Goal: Book appointment/travel/reservation

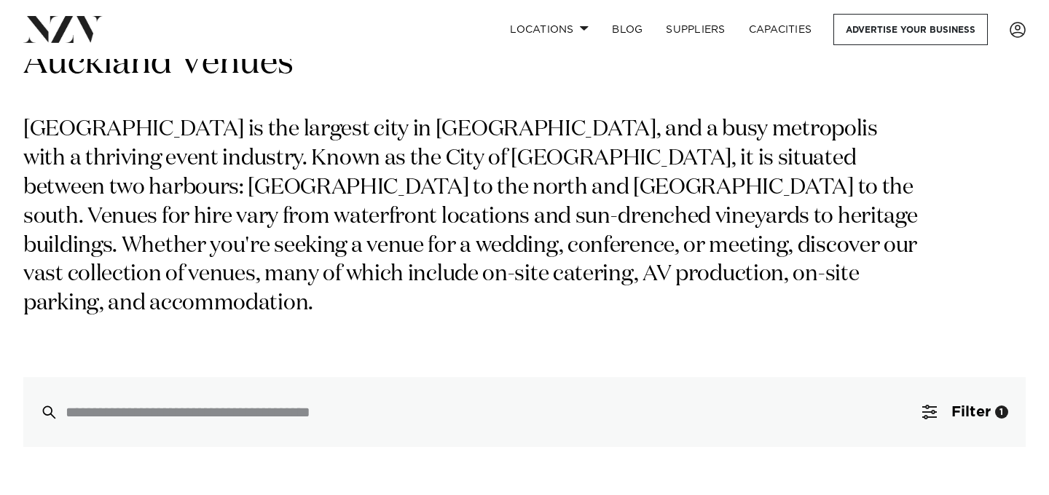
scroll to position [82, 0]
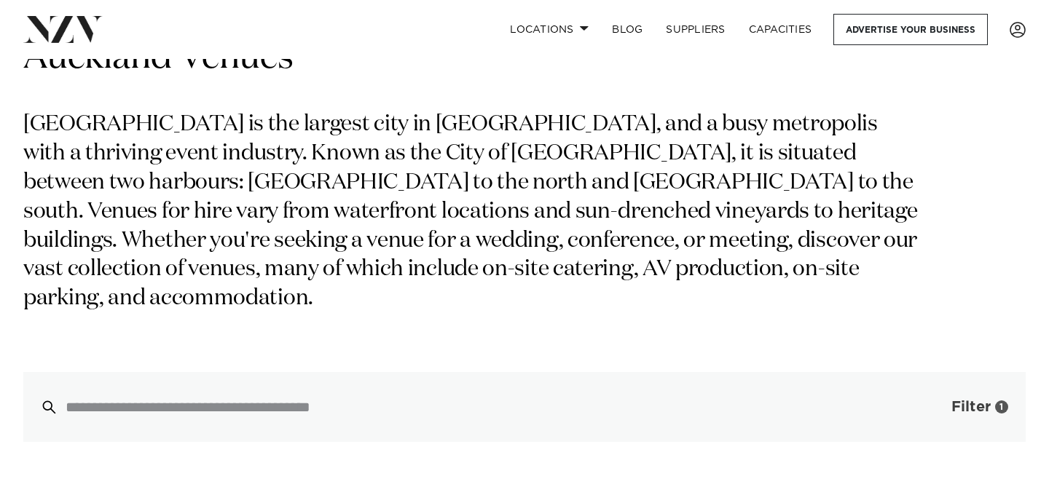
click at [975, 400] on span "Filter" at bounding box center [970, 407] width 39 height 15
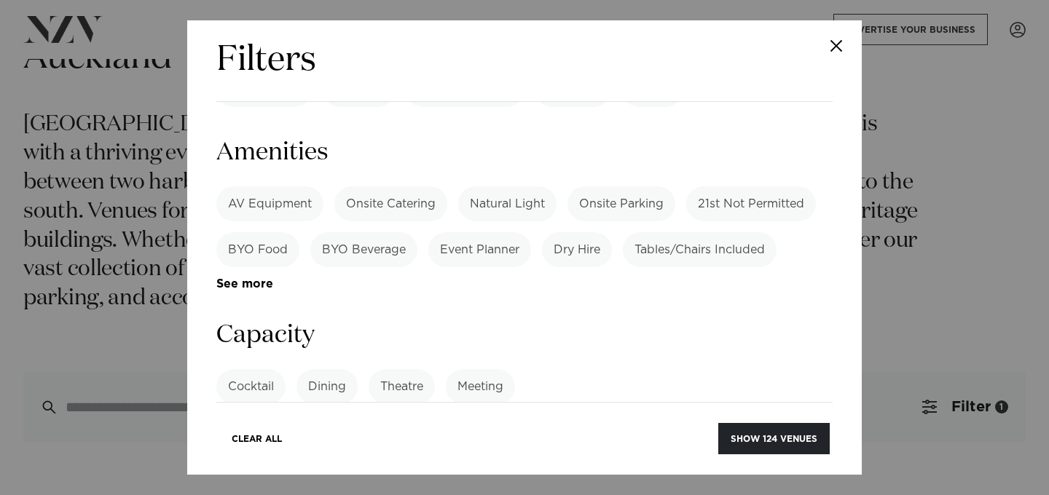
scroll to position [1025, 0]
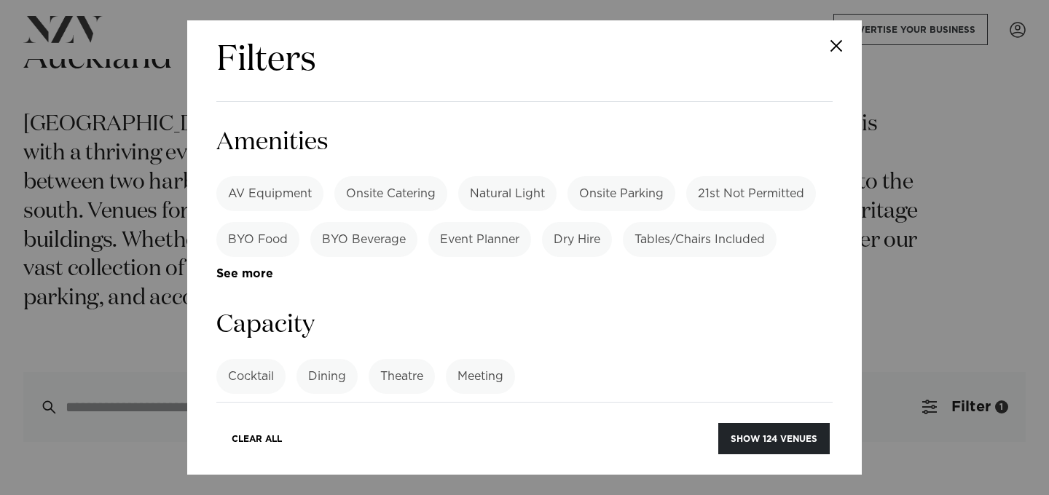
click at [581, 412] on input "number" at bounding box center [524, 431] width 616 height 39
type input "**"
click at [814, 412] on input "**" at bounding box center [524, 431] width 616 height 39
click at [681, 412] on input "**" at bounding box center [524, 431] width 616 height 39
type input "*"
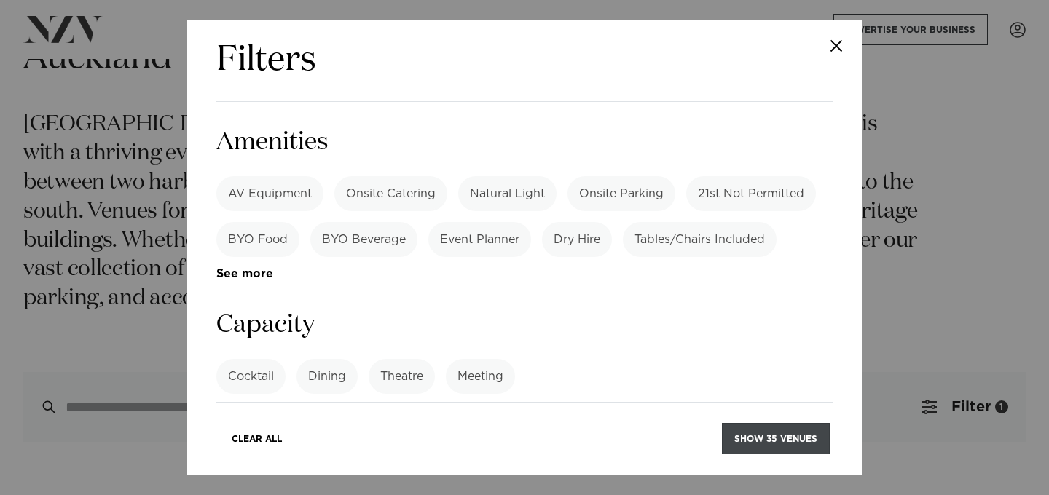
type input "**"
click at [794, 448] on button "Show 35 venues" at bounding box center [776, 438] width 108 height 31
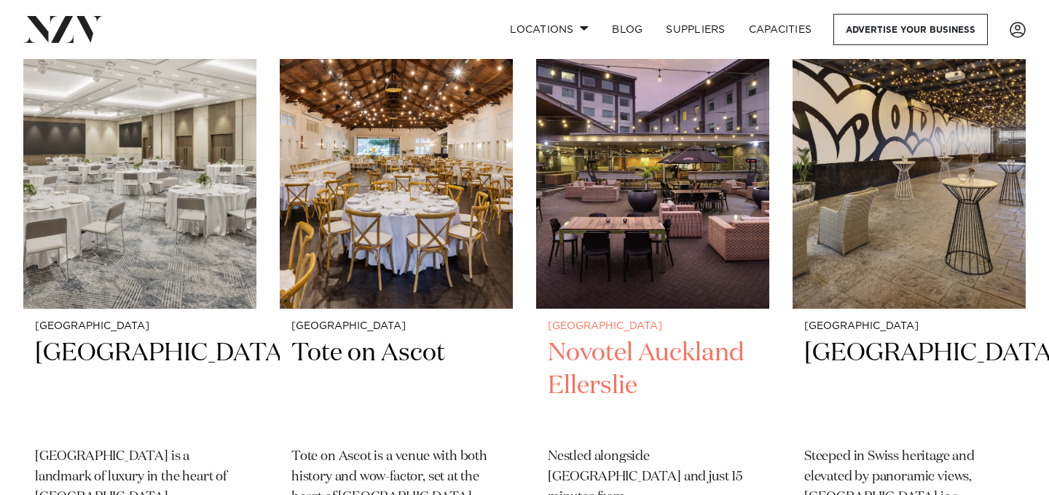
scroll to position [1611, 0]
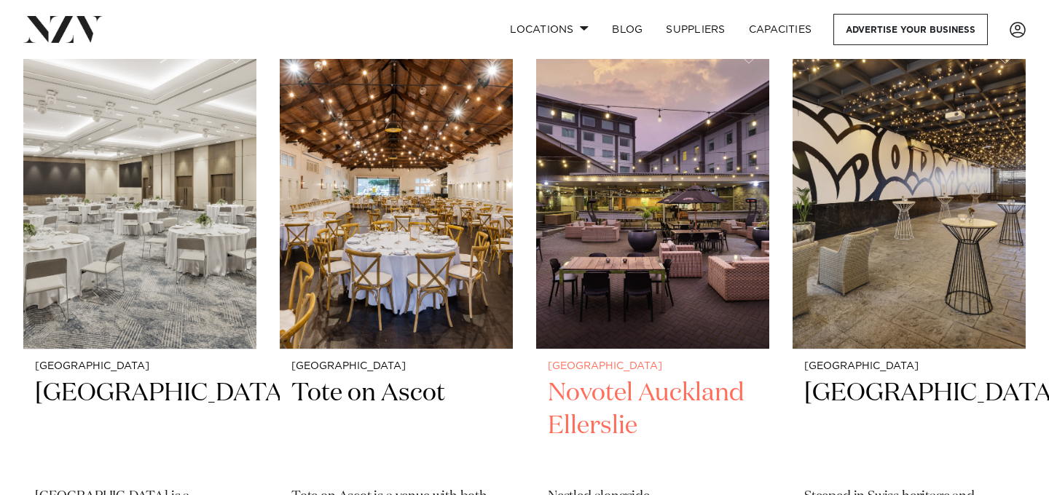
click at [667, 264] on img at bounding box center [652, 192] width 233 height 313
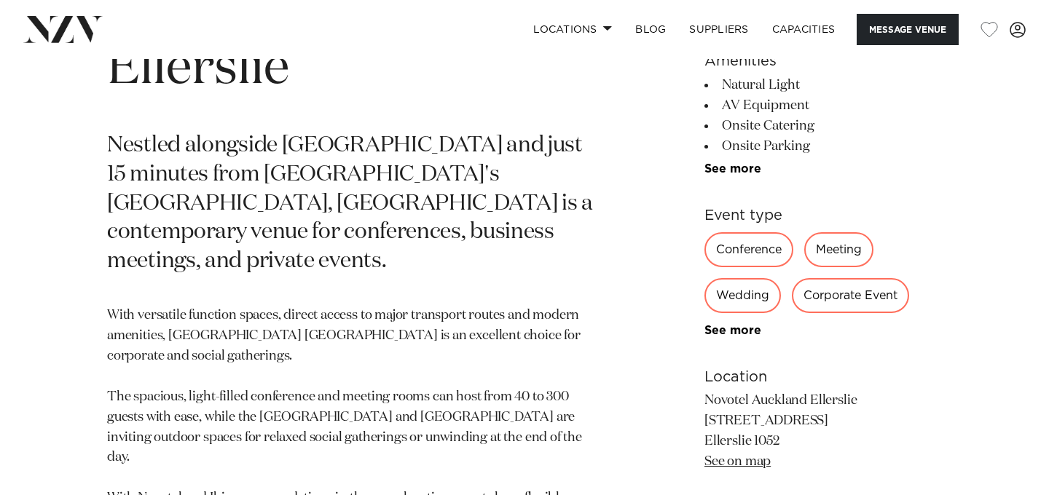
scroll to position [725, 0]
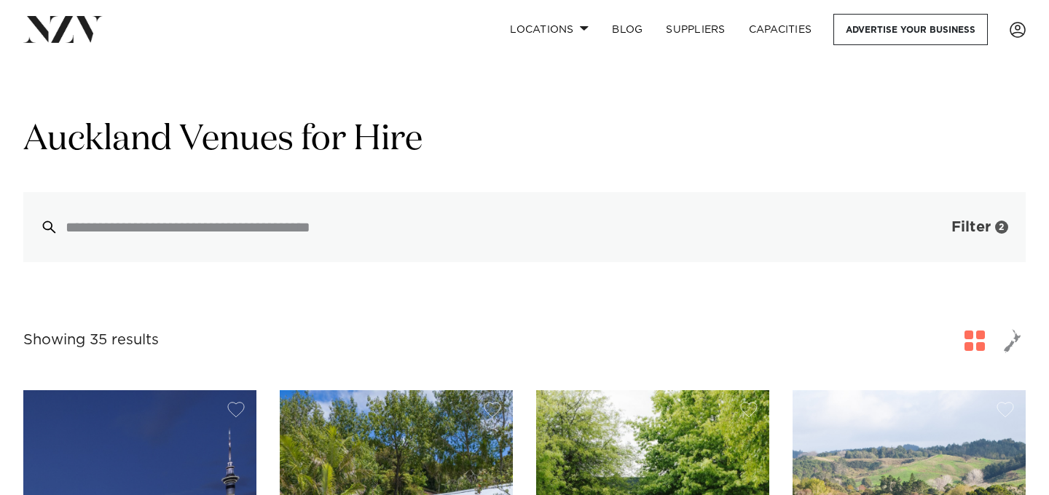
click at [974, 224] on span "Filter" at bounding box center [970, 227] width 39 height 15
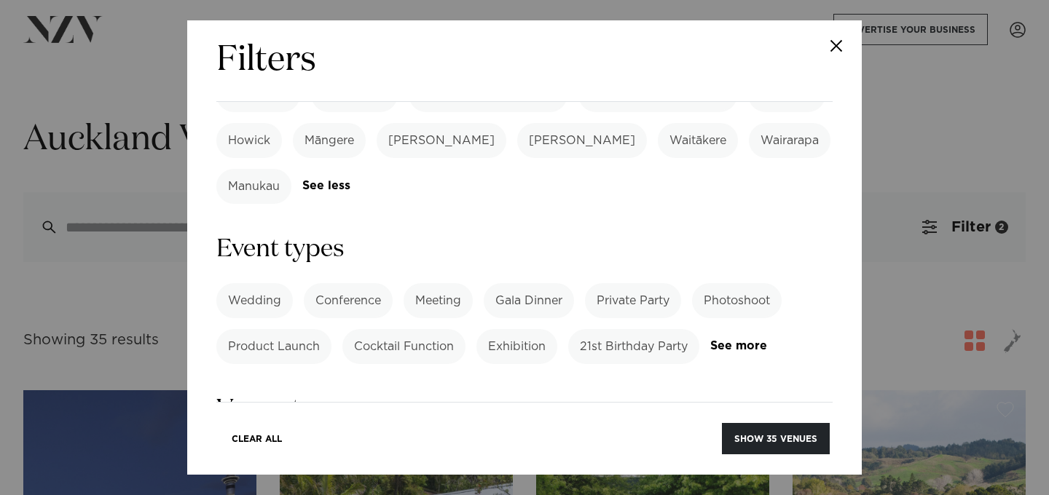
scroll to position [575, 0]
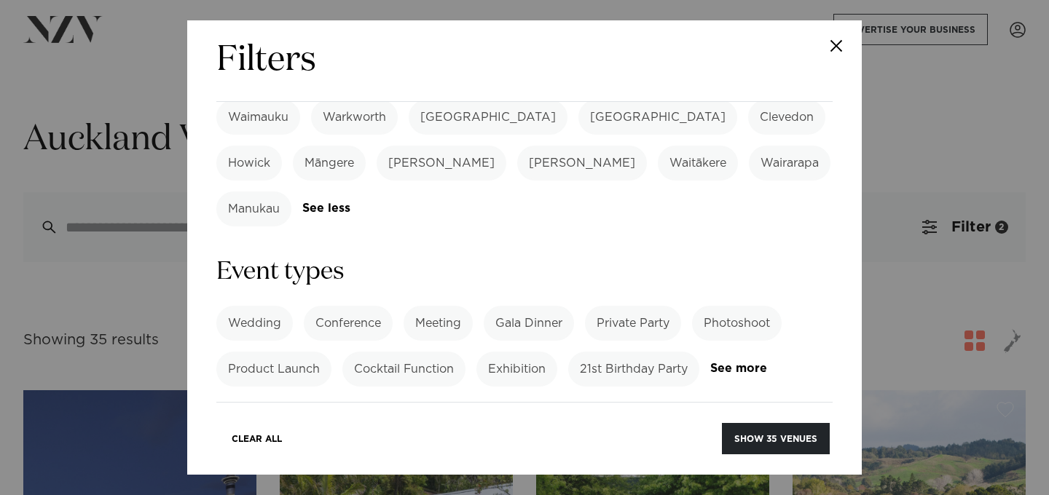
click at [617, 352] on label "21st Birthday Party" at bounding box center [633, 369] width 131 height 35
click at [801, 441] on button "Show 9 venues" at bounding box center [778, 438] width 103 height 31
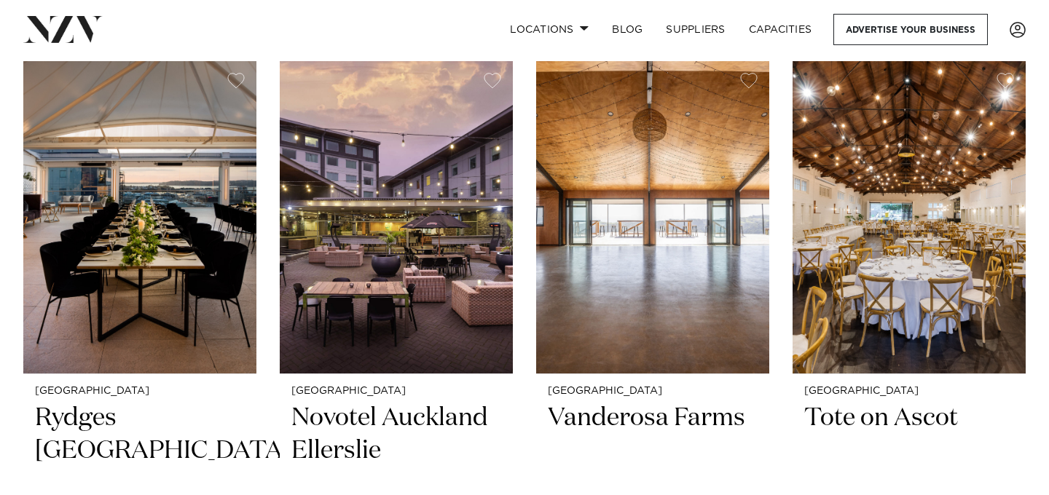
scroll to position [331, 0]
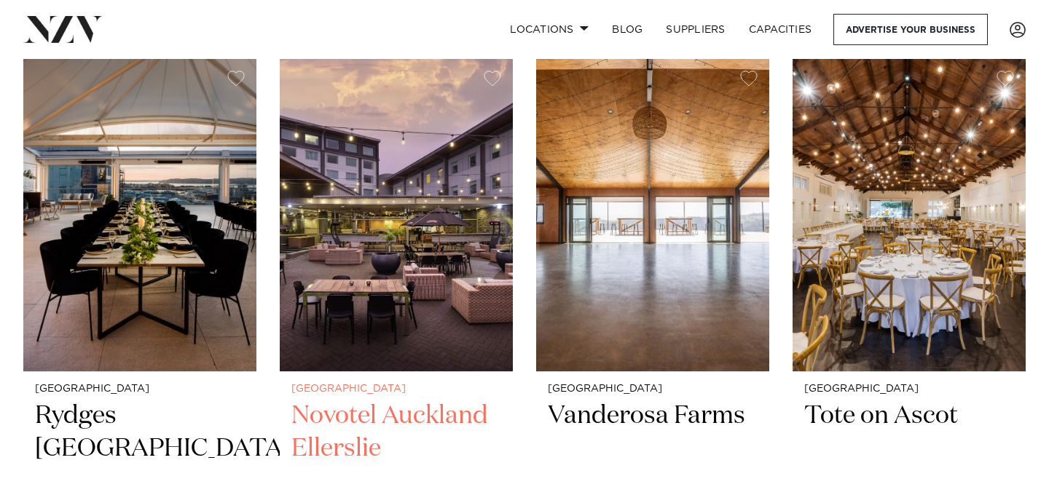
click at [425, 315] on img at bounding box center [396, 215] width 233 height 313
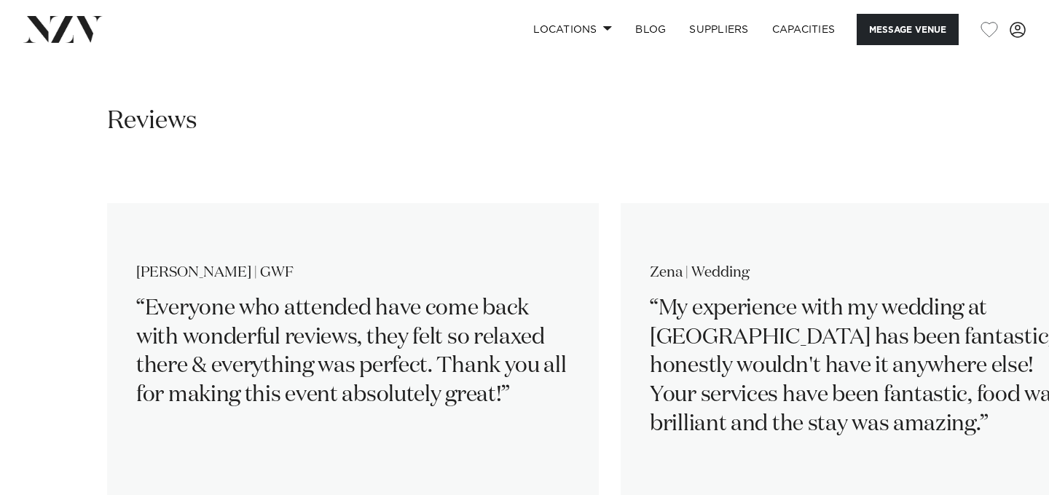
scroll to position [2402, 0]
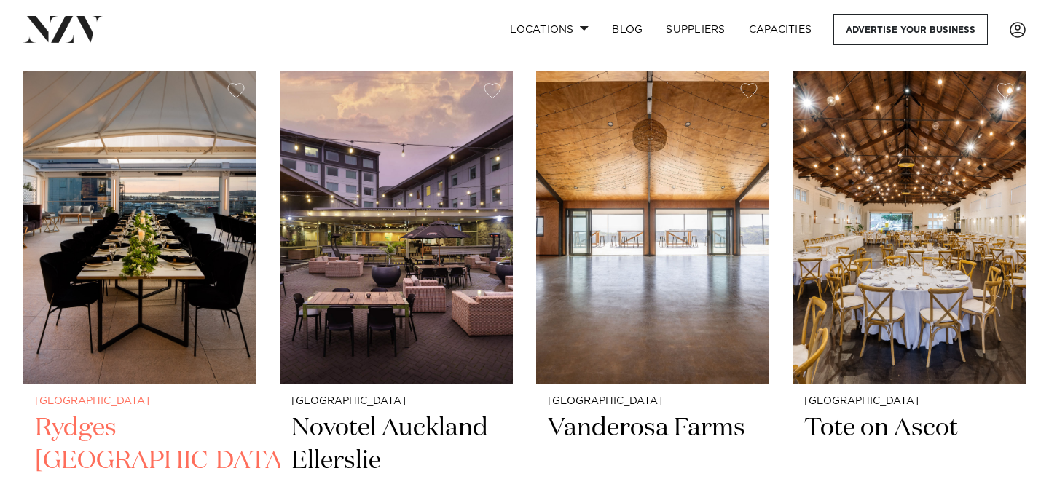
scroll to position [316, 0]
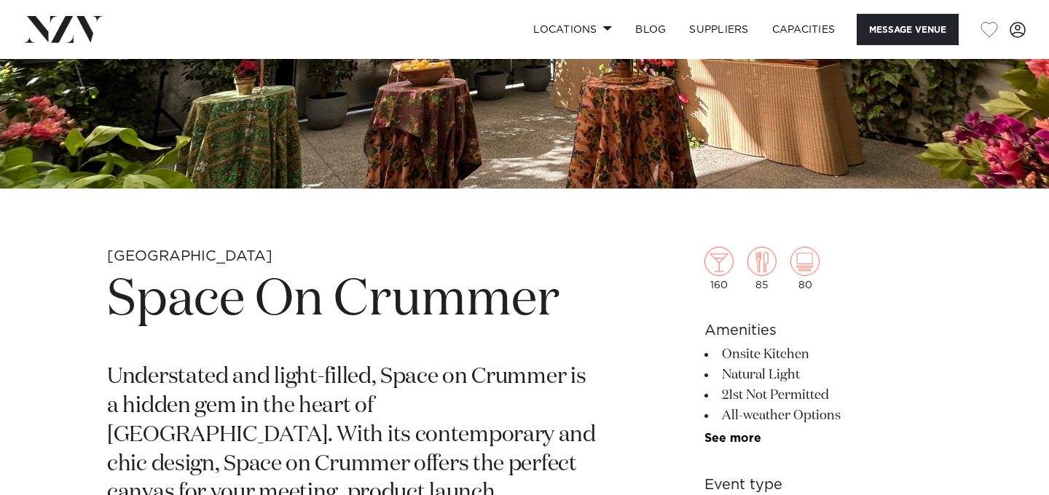
scroll to position [361, 0]
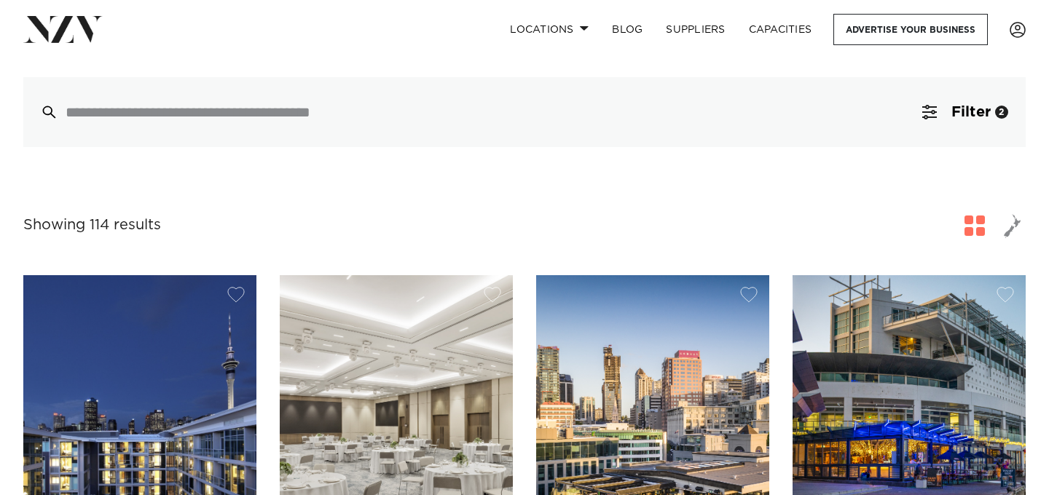
scroll to position [106, 0]
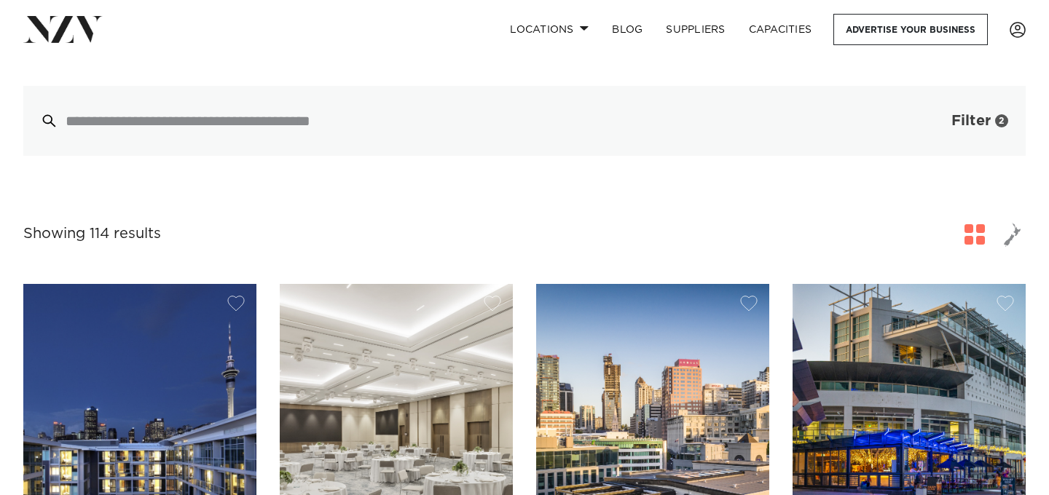
click at [967, 121] on span "Filter" at bounding box center [970, 121] width 39 height 15
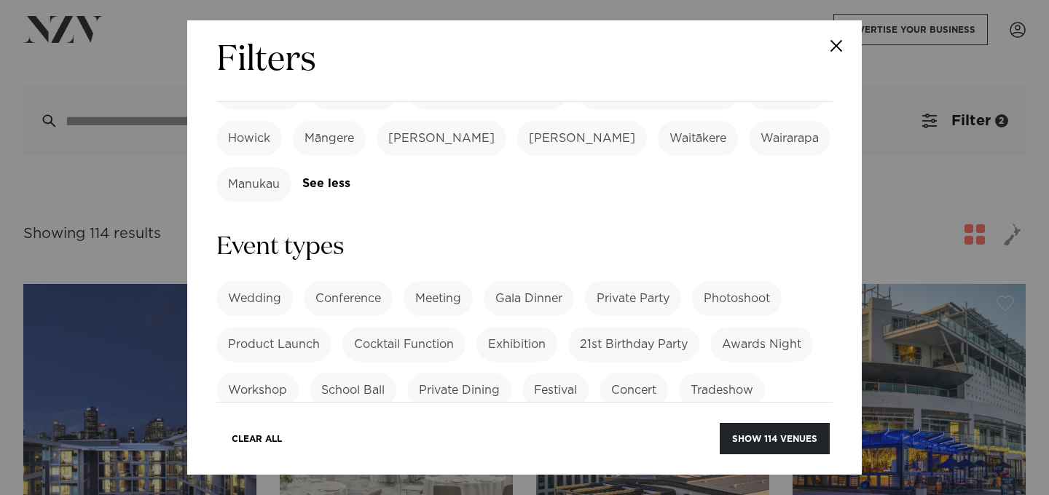
scroll to position [599, 0]
click at [613, 328] on label "21st Birthday Party" at bounding box center [633, 345] width 131 height 35
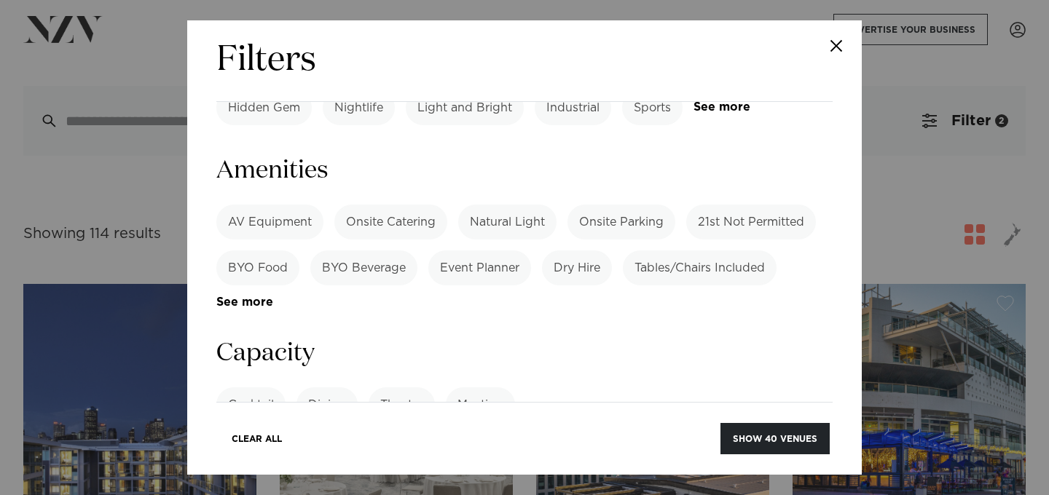
scroll to position [1189, 0]
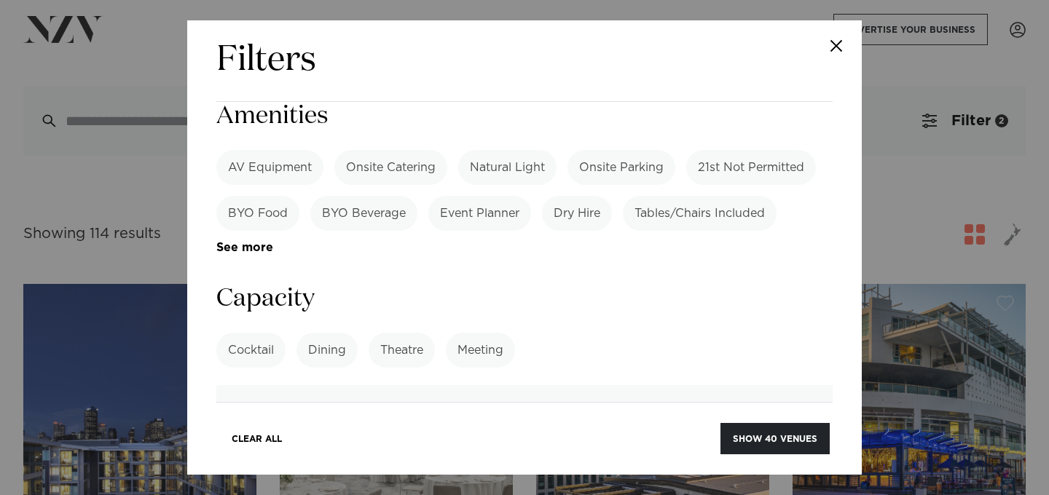
click at [254, 333] on label "Cocktail" at bounding box center [250, 350] width 69 height 35
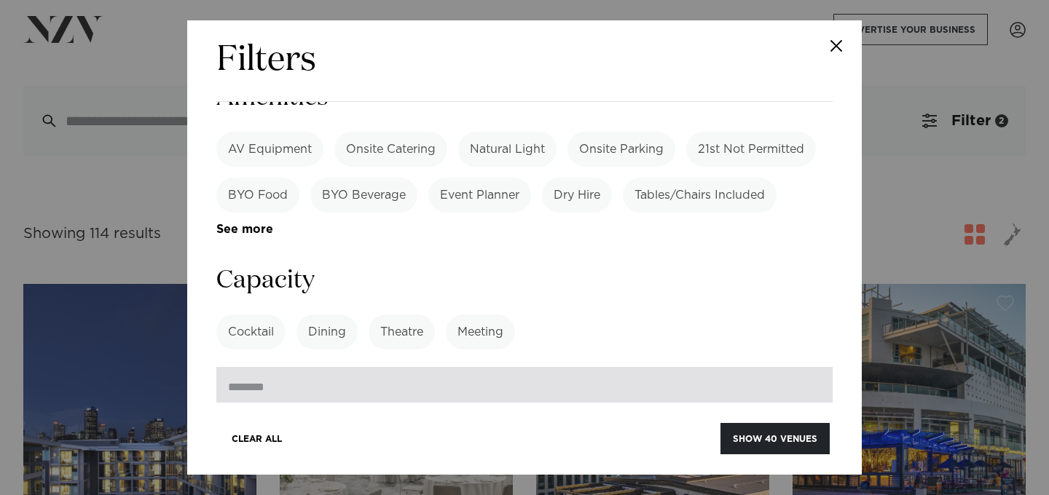
click at [584, 367] on input "number" at bounding box center [524, 386] width 616 height 39
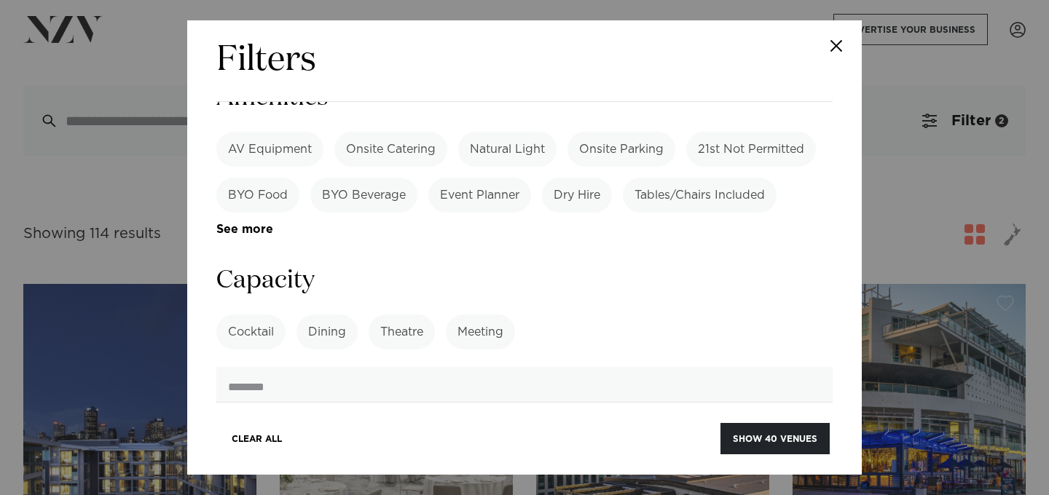
type input "***"
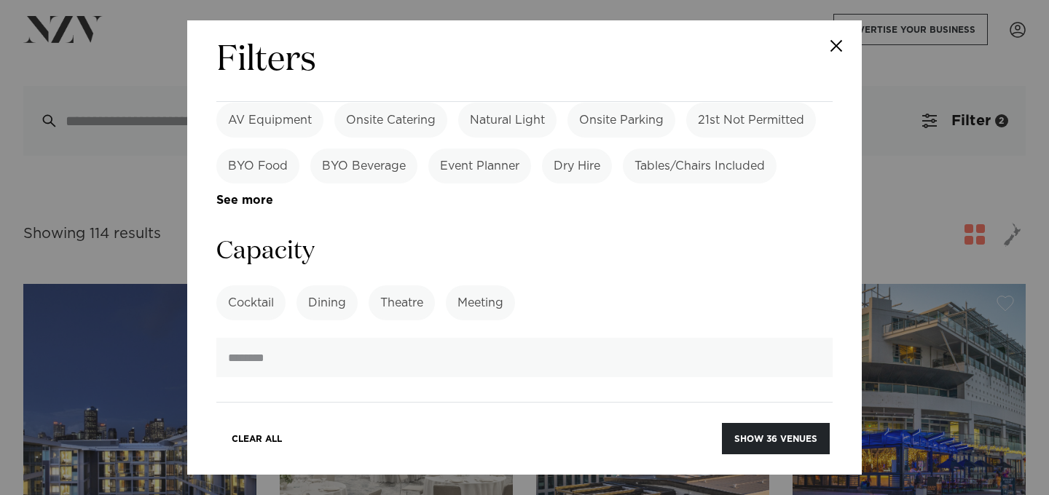
scroll to position [1194, 0]
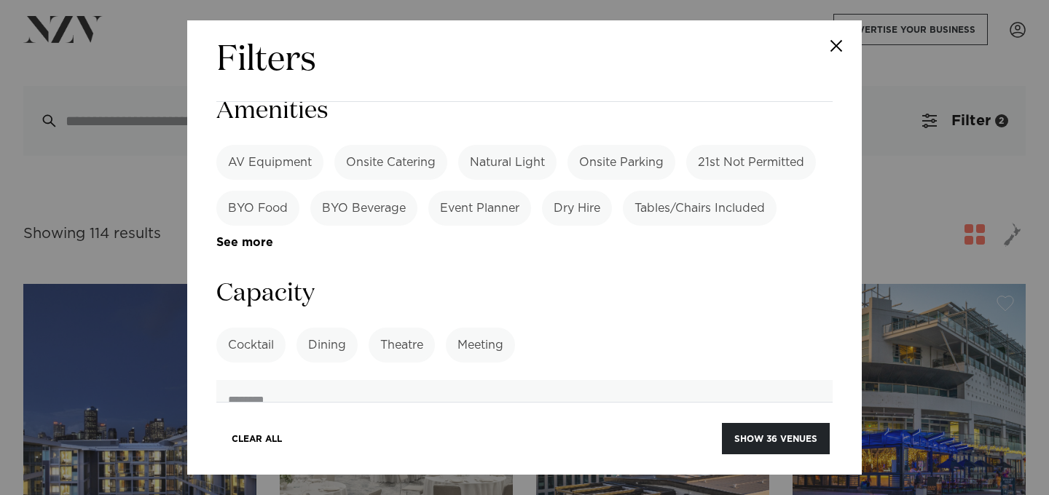
click at [483, 380] on input "***" at bounding box center [524, 399] width 616 height 39
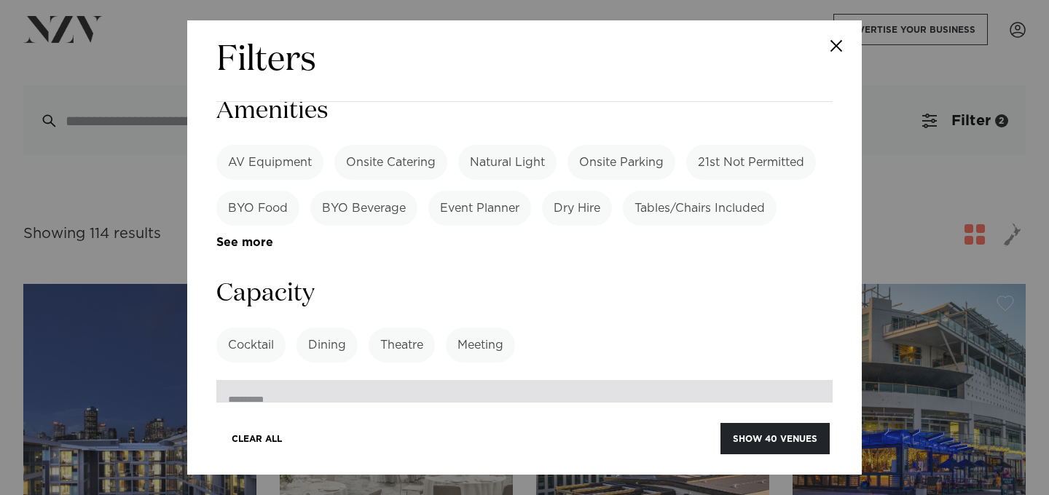
type input "*"
click at [816, 380] on input "*" at bounding box center [524, 399] width 616 height 39
click at [778, 380] on input "*" at bounding box center [524, 399] width 616 height 39
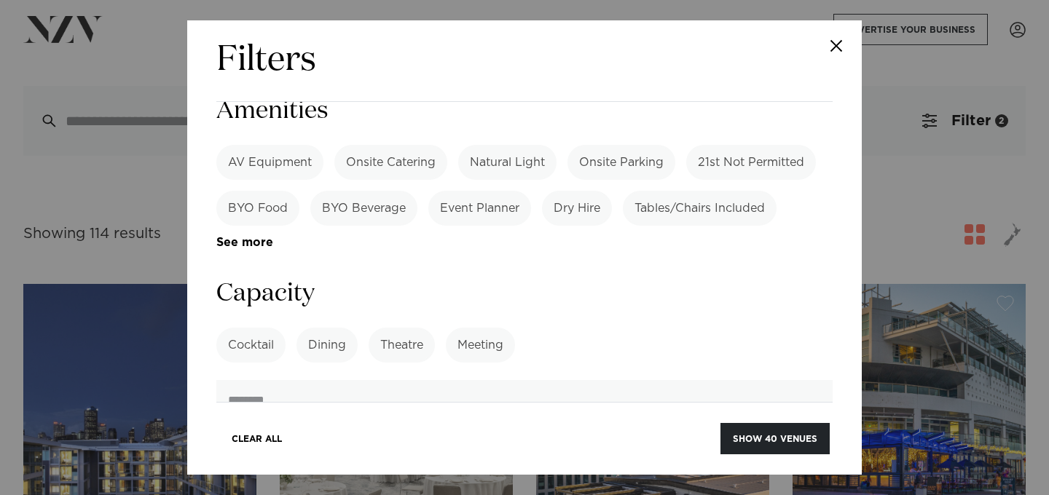
click at [699, 449] on h3 "Distance from Airport" at bounding box center [524, 465] width 616 height 33
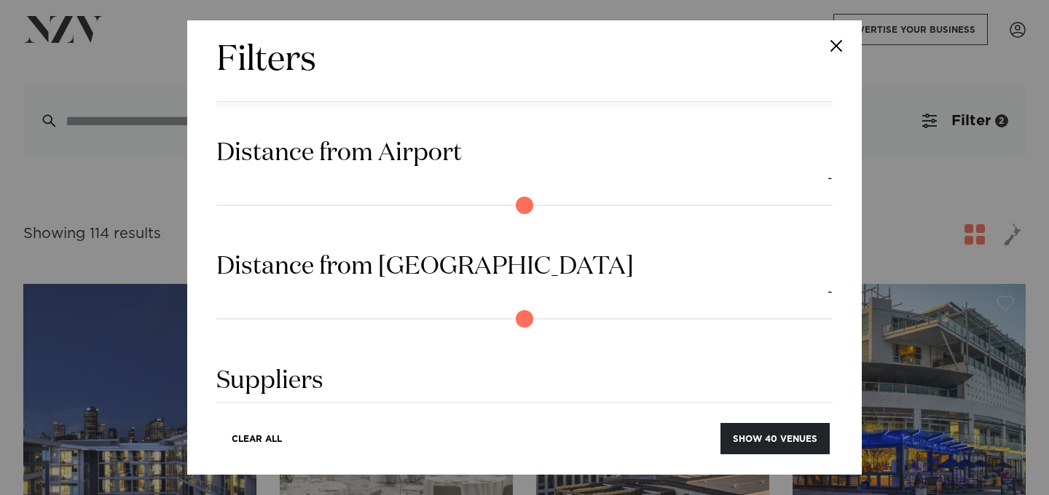
scroll to position [1516, 0]
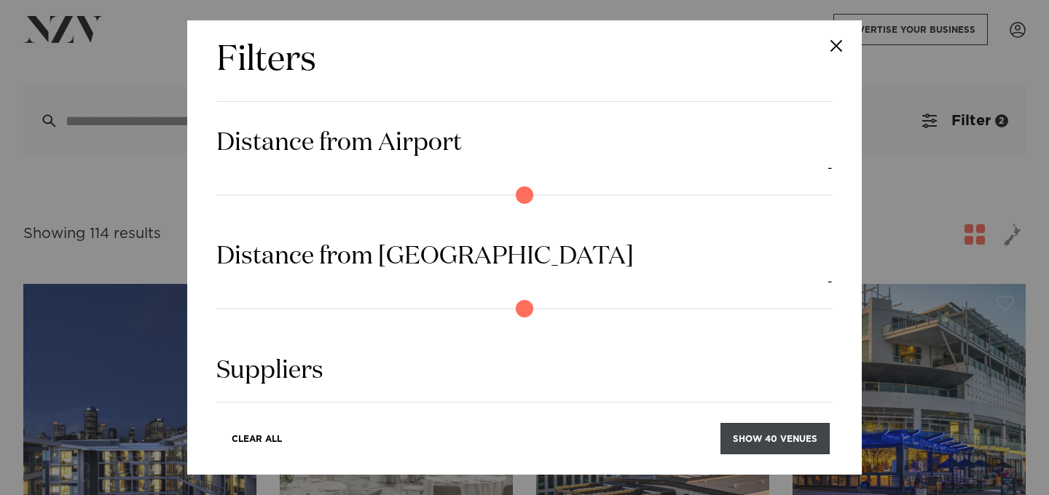
click at [766, 437] on button "Show 40 venues" at bounding box center [774, 438] width 109 height 31
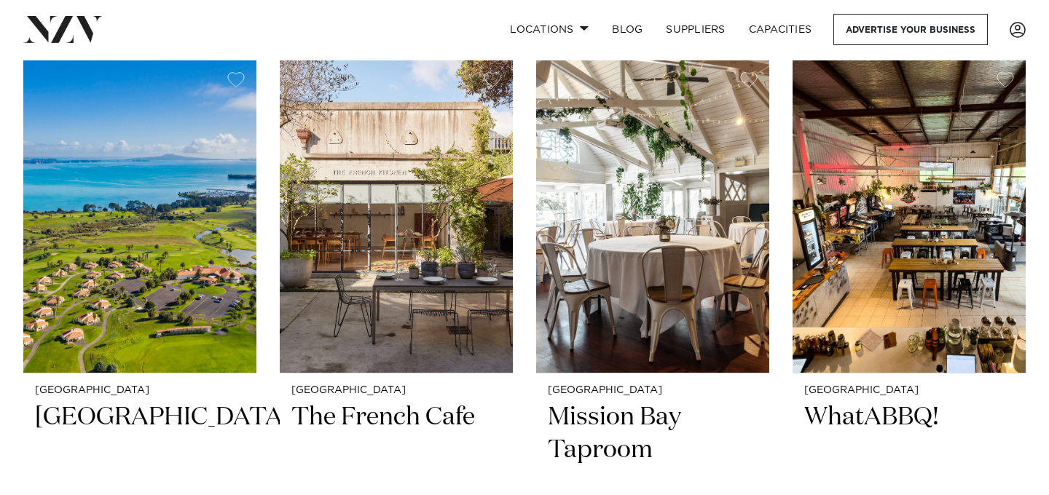
scroll to position [1603, 0]
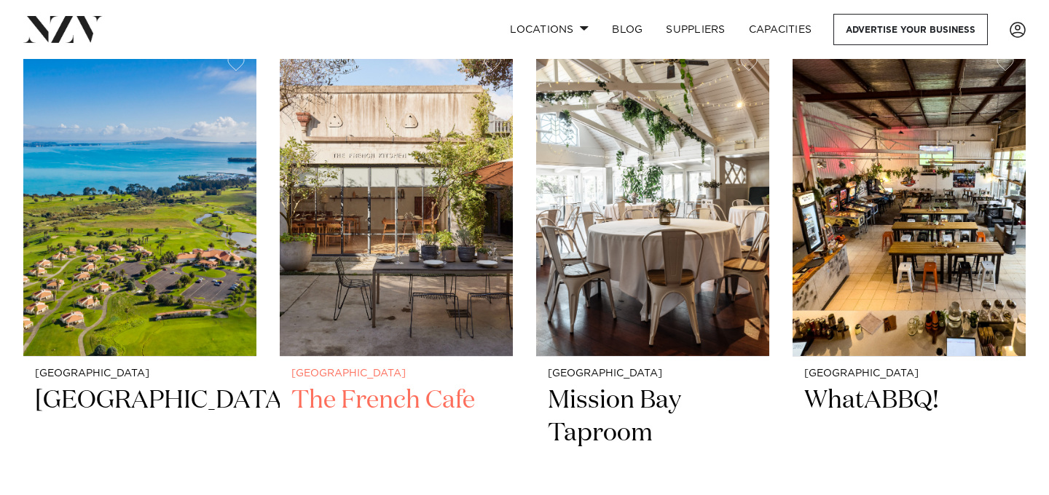
click at [482, 247] on img at bounding box center [396, 200] width 233 height 313
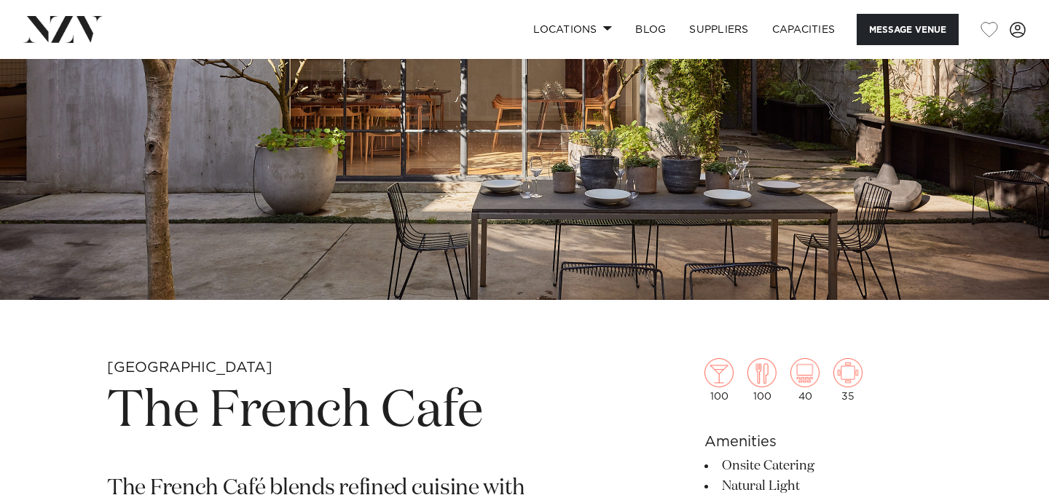
scroll to position [178, 0]
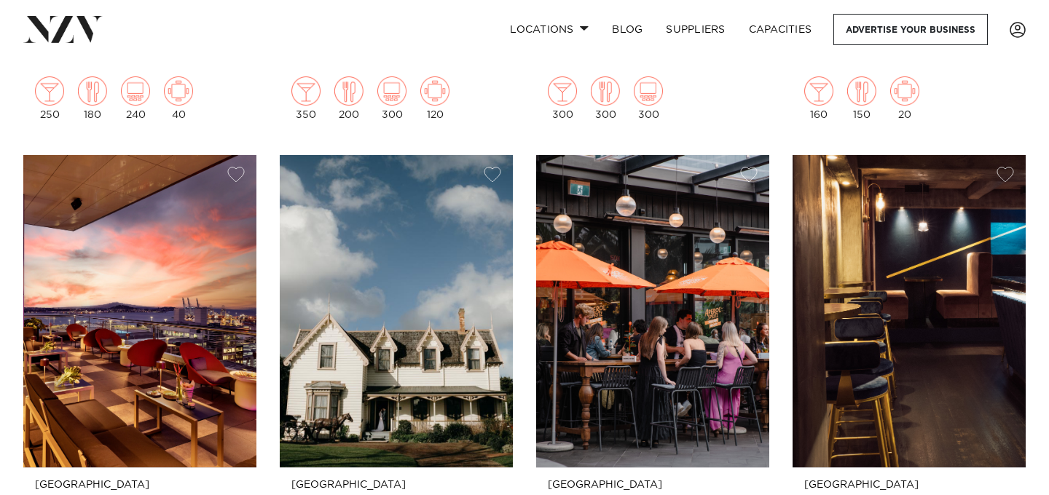
scroll to position [3854, 0]
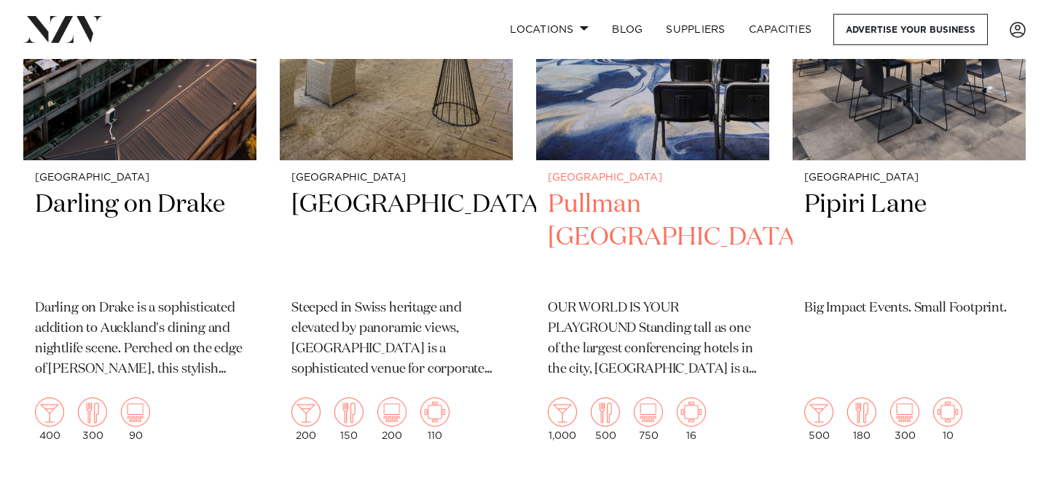
scroll to position [286, 0]
